Goal: Information Seeking & Learning: Learn about a topic

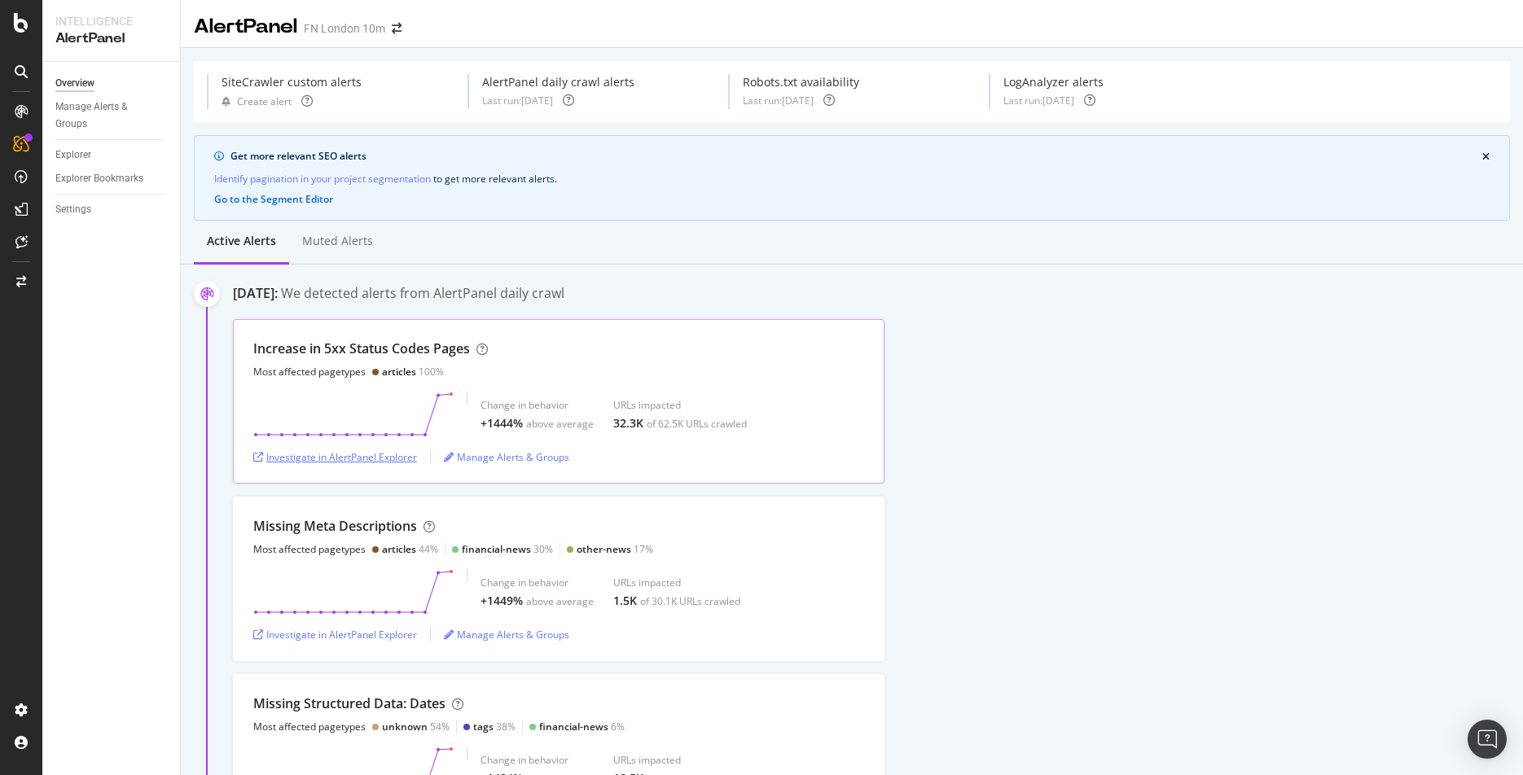
click at [364, 462] on div "Investigate in AlertPanel Explorer" at bounding box center [335, 457] width 164 height 14
